Goal: Information Seeking & Learning: Learn about a topic

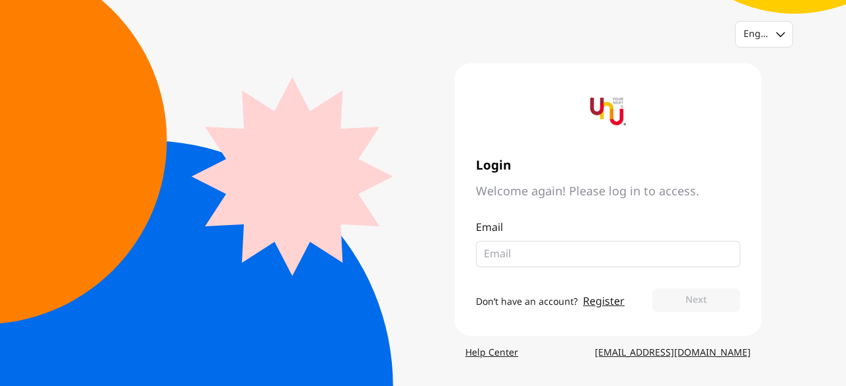
click at [535, 248] on input "email" at bounding box center [603, 254] width 238 height 16
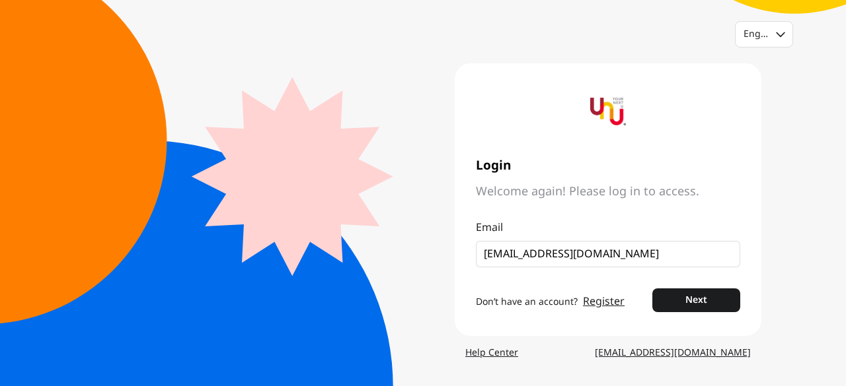
type input "matussm28@gmail.com"
click at [652, 289] on button "Next" at bounding box center [696, 301] width 88 height 24
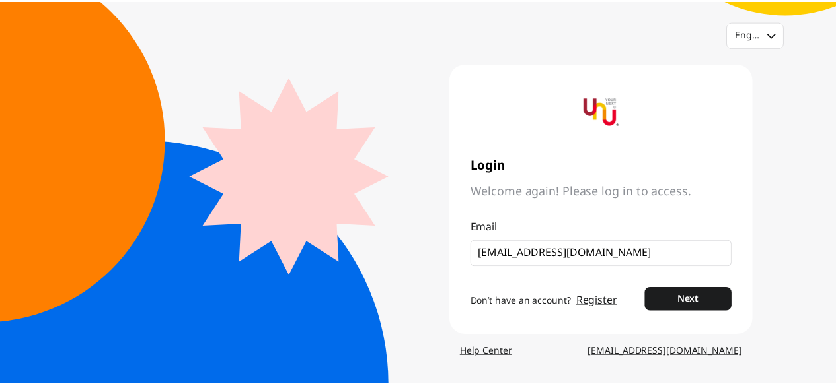
scroll to position [31, 0]
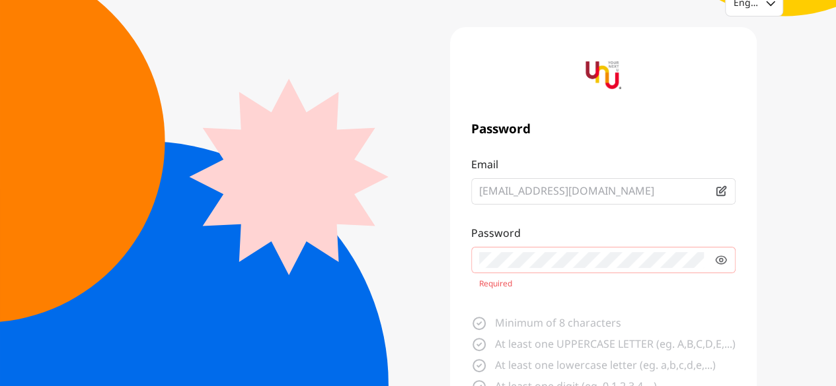
click at [700, 353] on div "English Password Email matussm28@gmail.com Password Required Minimum of 8 chara…" at bounding box center [418, 257] width 836 height 577
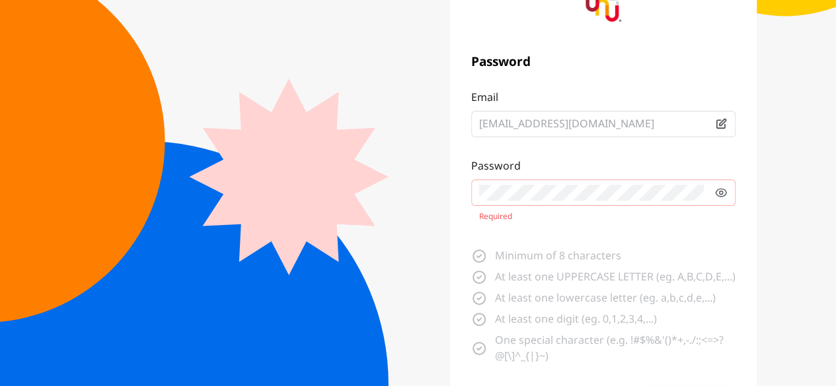
scroll to position [205, 0]
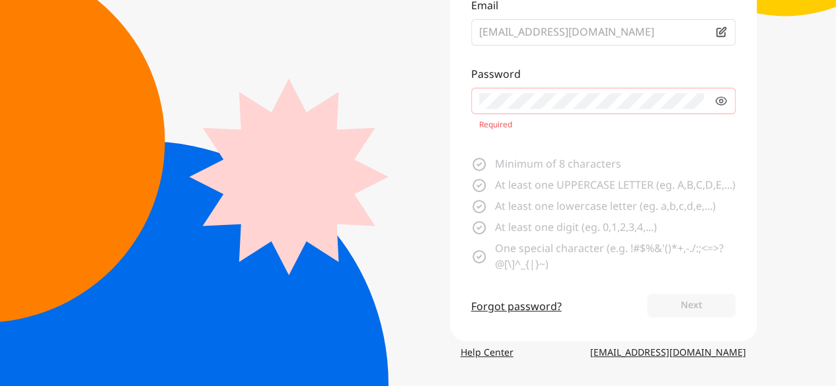
click at [485, 354] on link "Help Center" at bounding box center [487, 354] width 74 height 24
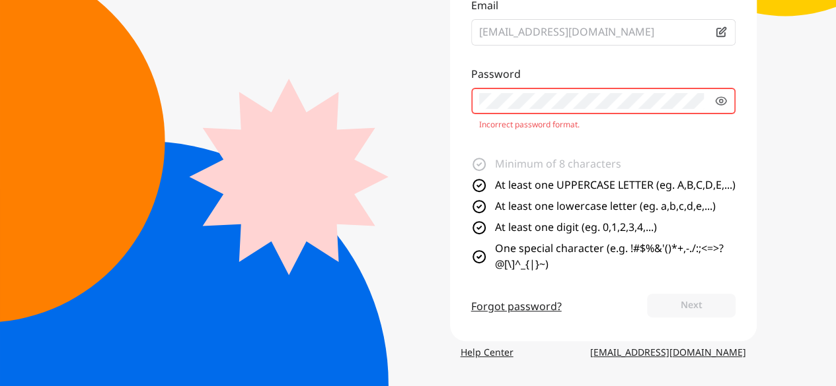
scroll to position [31, 0]
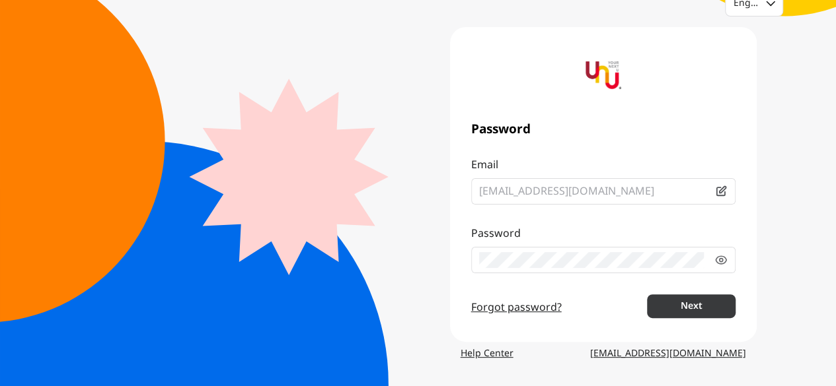
click at [690, 304] on button "Next" at bounding box center [691, 307] width 88 height 24
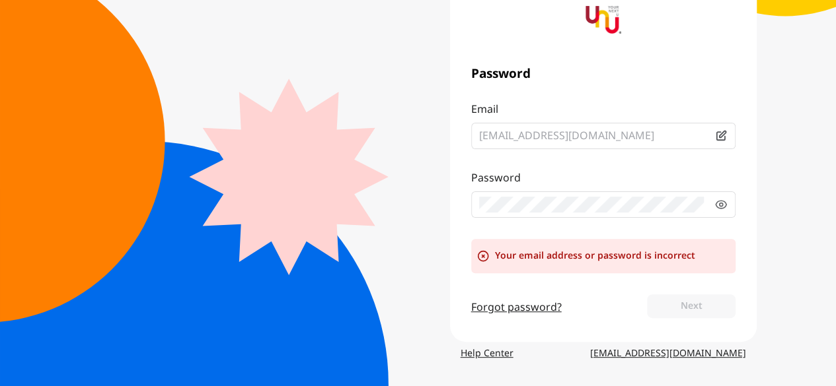
scroll to position [0, 0]
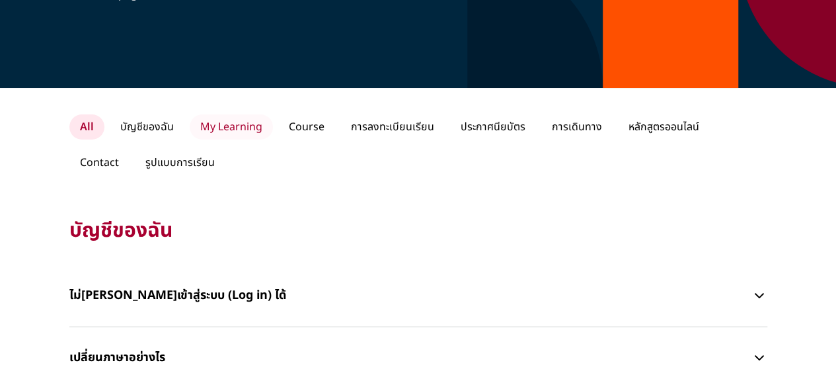
scroll to position [66, 0]
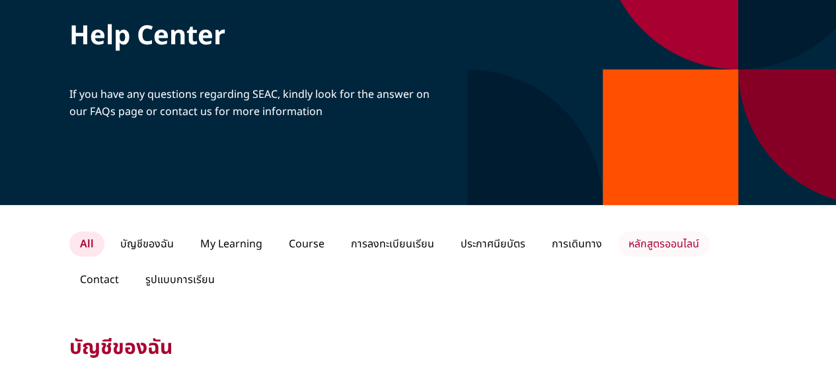
click at [653, 242] on p "หลักสูตรออนไลน์" at bounding box center [664, 243] width 92 height 25
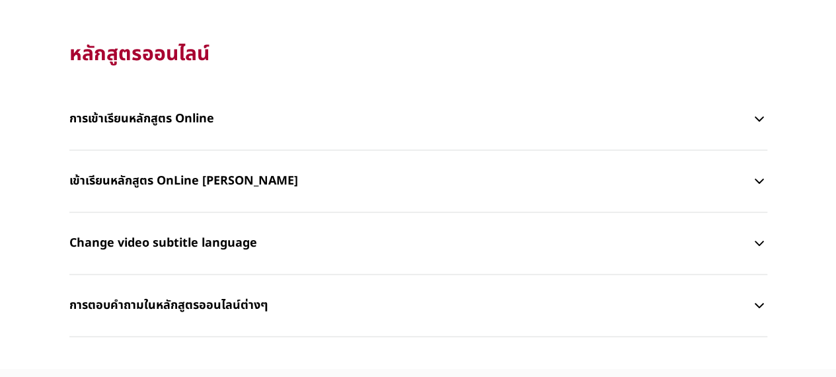
scroll to position [264, 0]
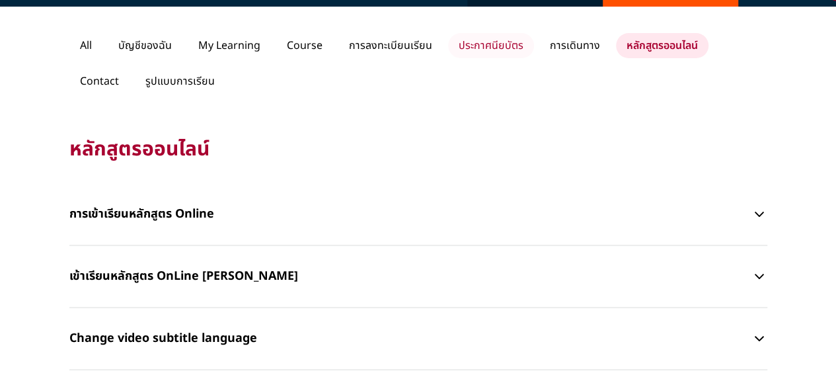
click at [488, 46] on p "ประกาศนียบัตร" at bounding box center [491, 45] width 86 height 25
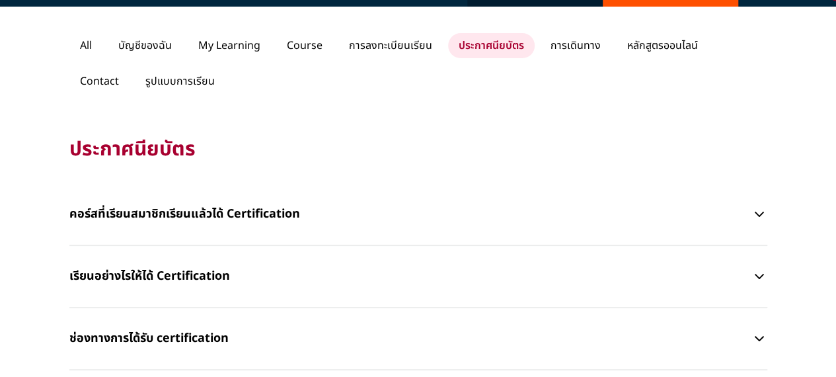
click at [157, 270] on p "เรียนอย่างไรให้ได้ Certification" at bounding box center [410, 276] width 682 height 40
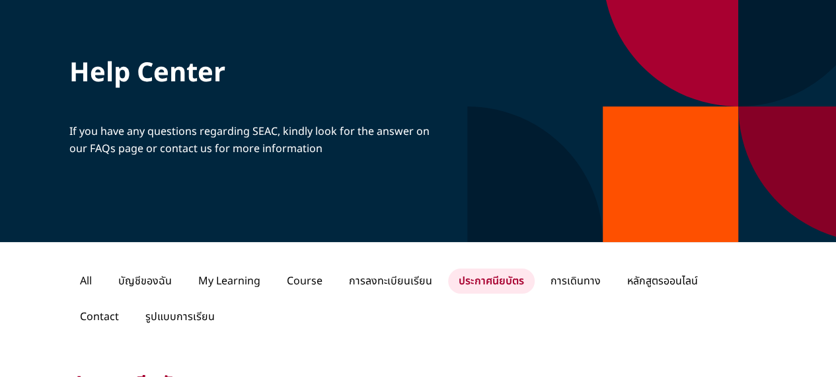
scroll to position [0, 0]
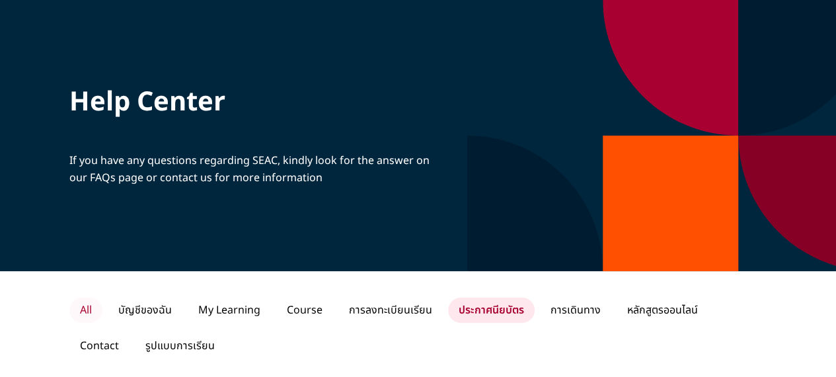
click at [93, 307] on p "All" at bounding box center [85, 309] width 33 height 25
